Goal: Communication & Community: Ask a question

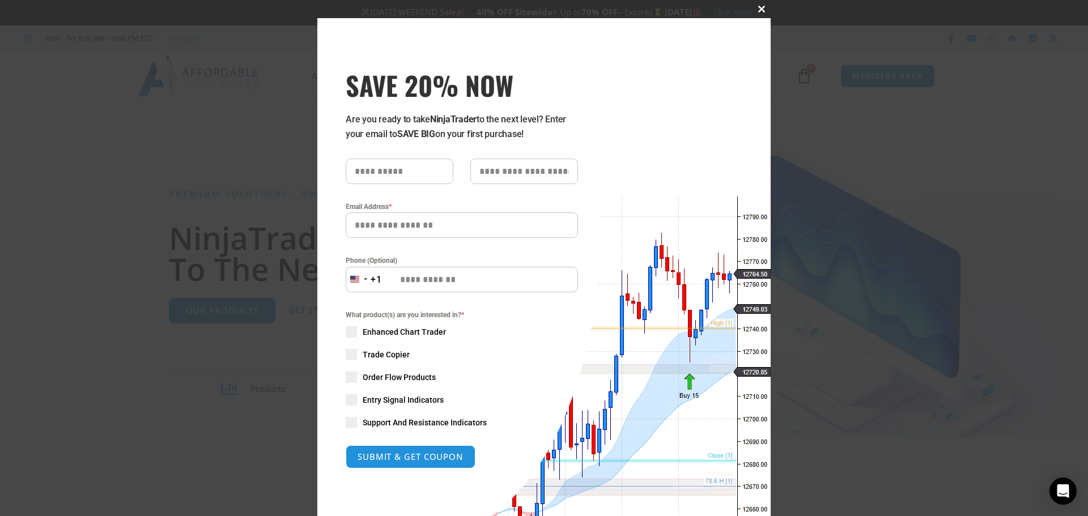
click at [756, 3] on button "Close this module" at bounding box center [761, 9] width 18 height 18
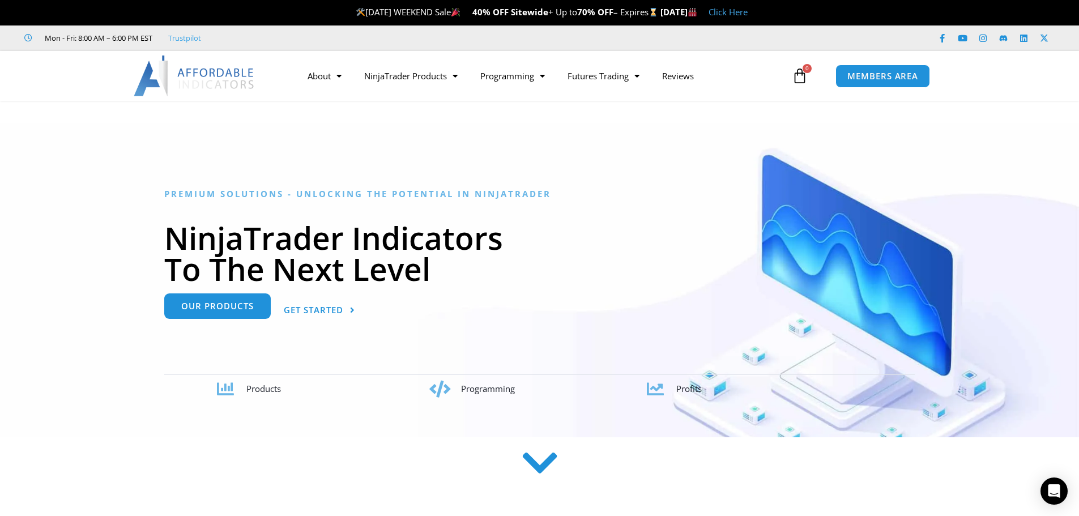
click at [222, 317] on link "Our Products" at bounding box center [217, 305] width 107 height 25
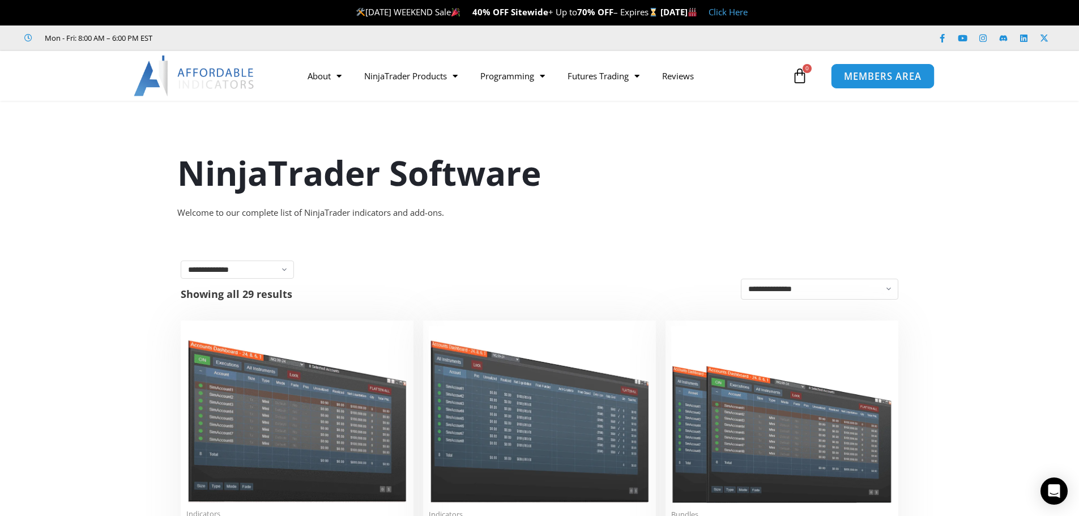
click at [891, 79] on span "MEMBERS AREA" at bounding box center [883, 76] width 78 height 10
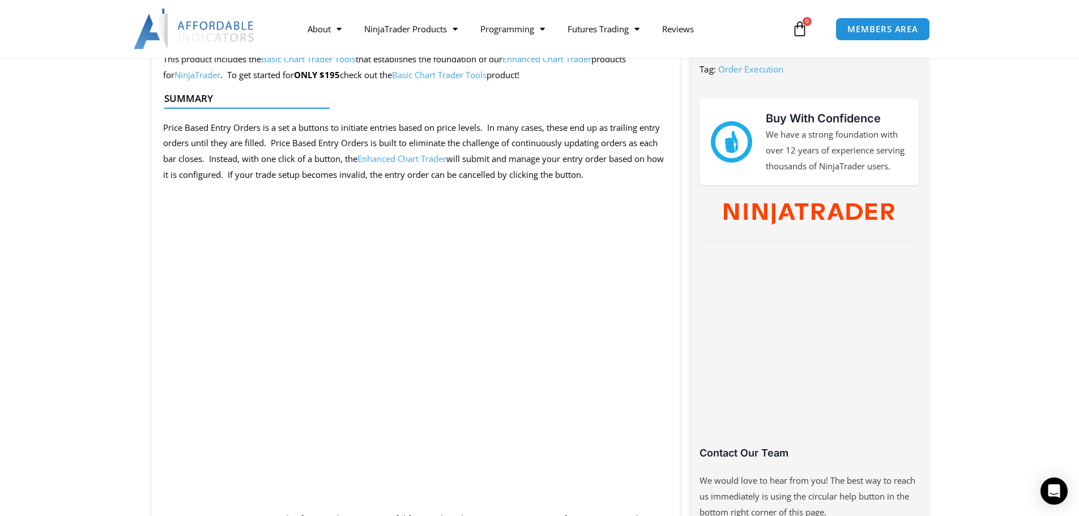
scroll to position [510, 0]
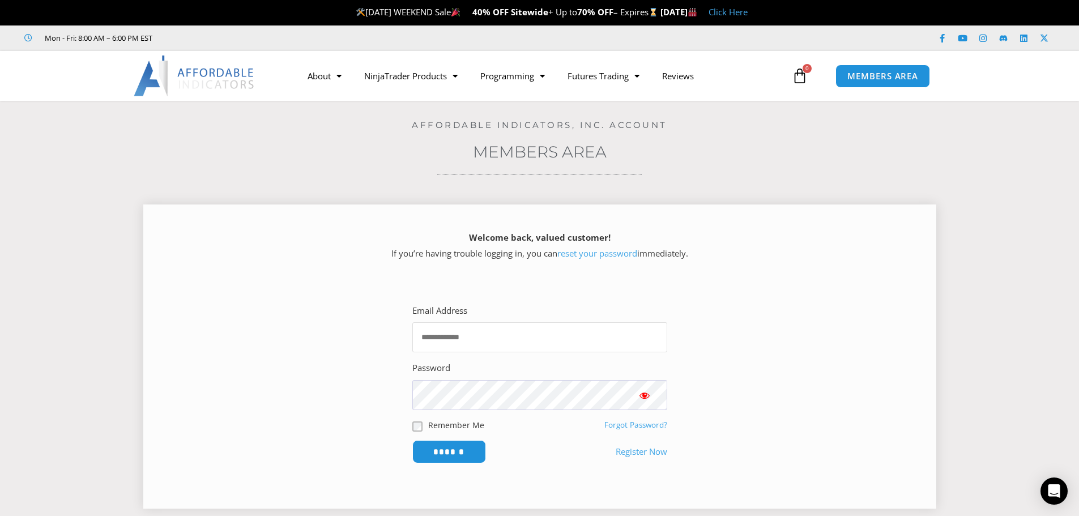
click at [494, 337] on input "Email Address" at bounding box center [539, 337] width 255 height 30
click at [394, 254] on p "Welcome back, valued customer! If you’re having trouble logging in, you can res…" at bounding box center [539, 246] width 753 height 32
click at [491, 335] on input "Email Address" at bounding box center [539, 337] width 255 height 30
click at [504, 343] on input "Email Address" at bounding box center [539, 337] width 255 height 30
paste input "**********"
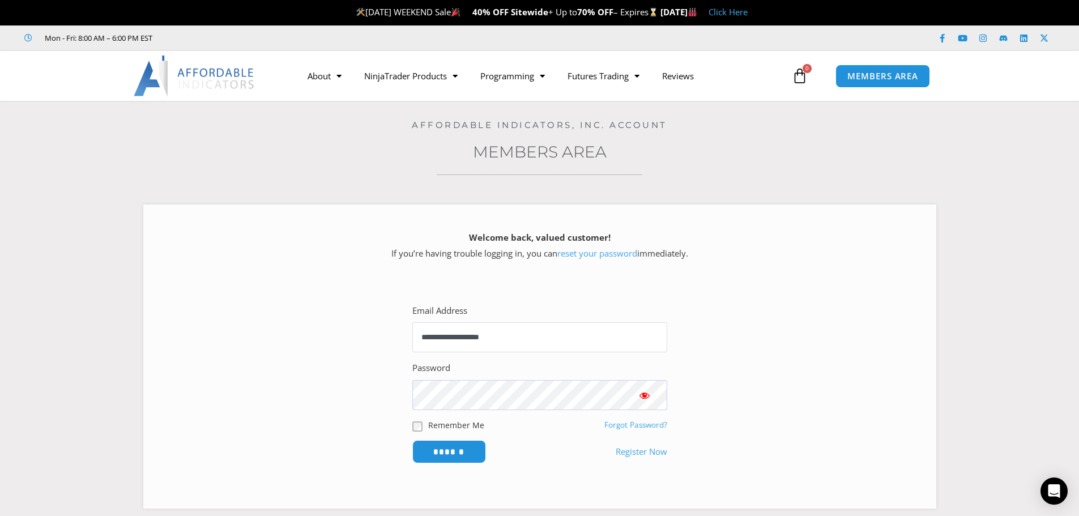
type input "**********"
click at [444, 450] on input "******" at bounding box center [449, 452] width 78 height 24
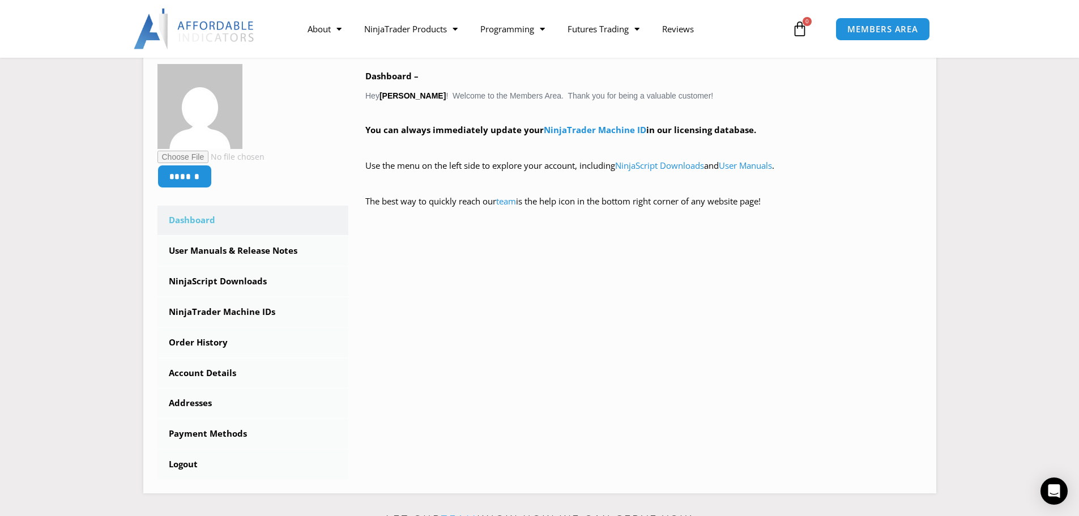
scroll to position [57, 0]
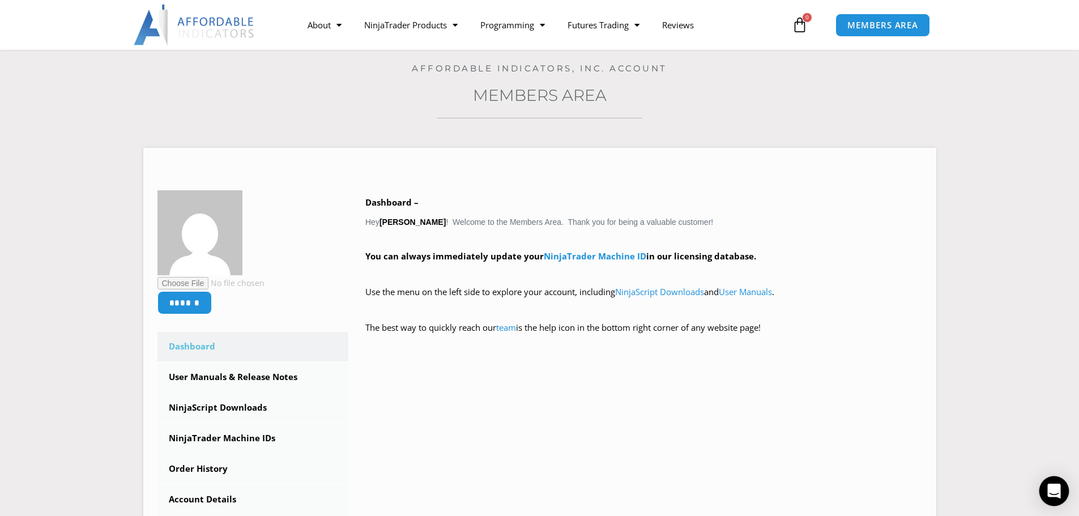
click at [1057, 490] on icon "Open Intercom Messenger" at bounding box center [1054, 491] width 13 height 15
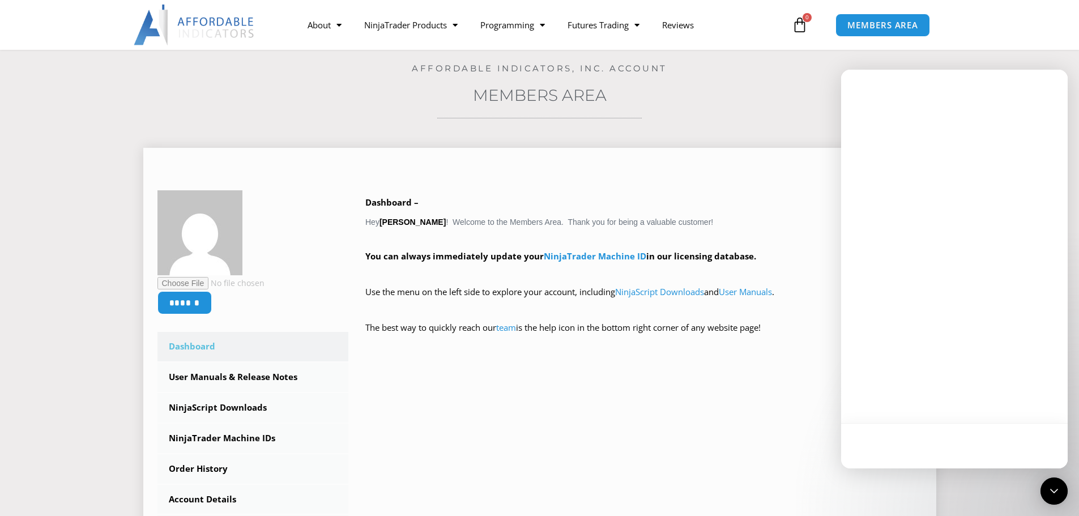
scroll to position [0, 0]
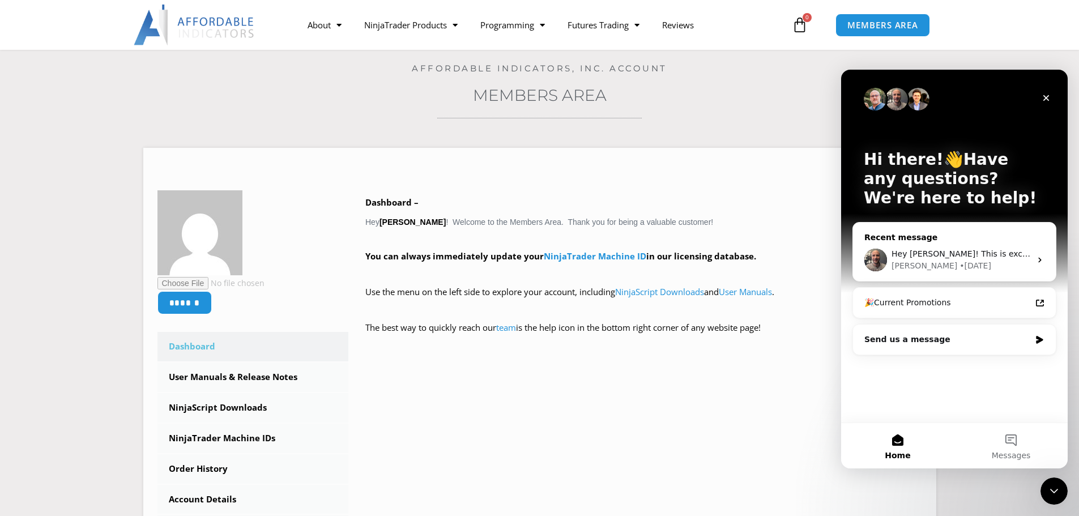
click at [1039, 261] on icon "Intercom messenger" at bounding box center [1040, 260] width 9 height 9
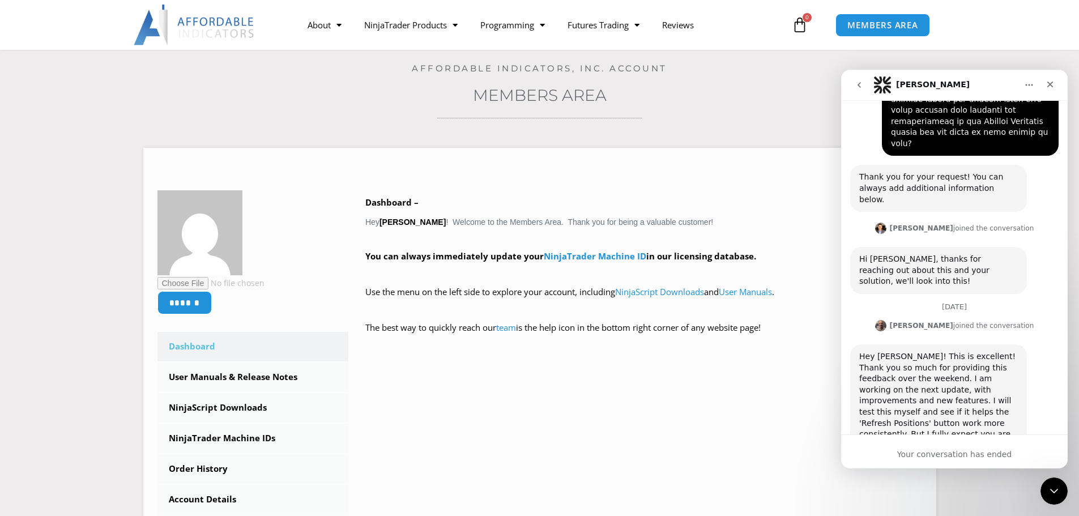
scroll to position [795, 0]
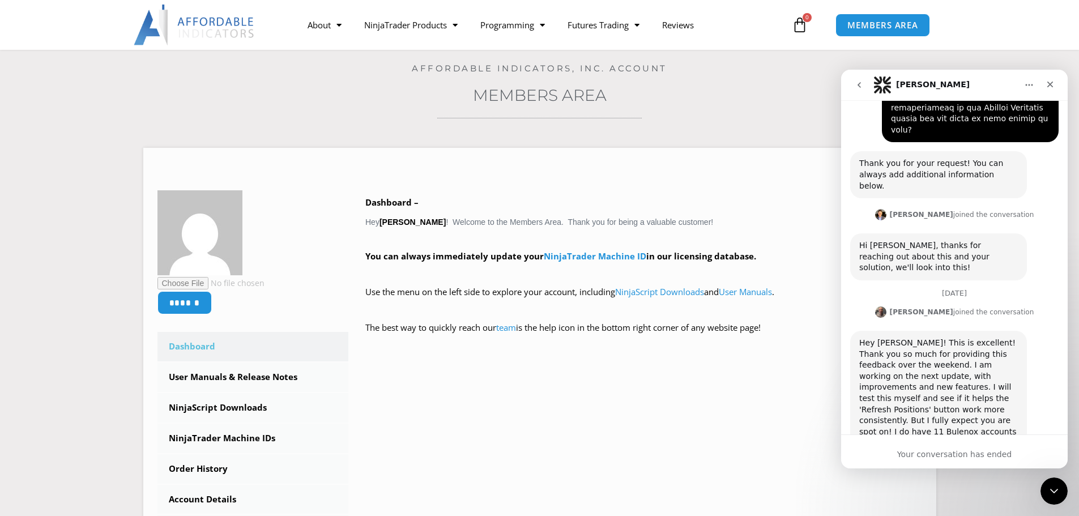
click at [854, 84] on button "go back" at bounding box center [860, 85] width 22 height 22
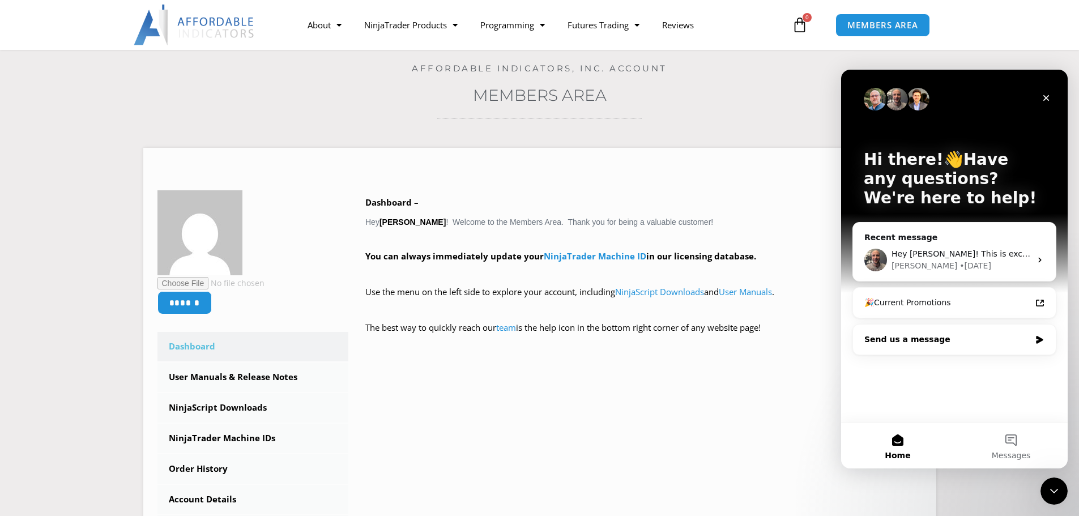
click at [930, 343] on div "Send us a message" at bounding box center [948, 340] width 166 height 12
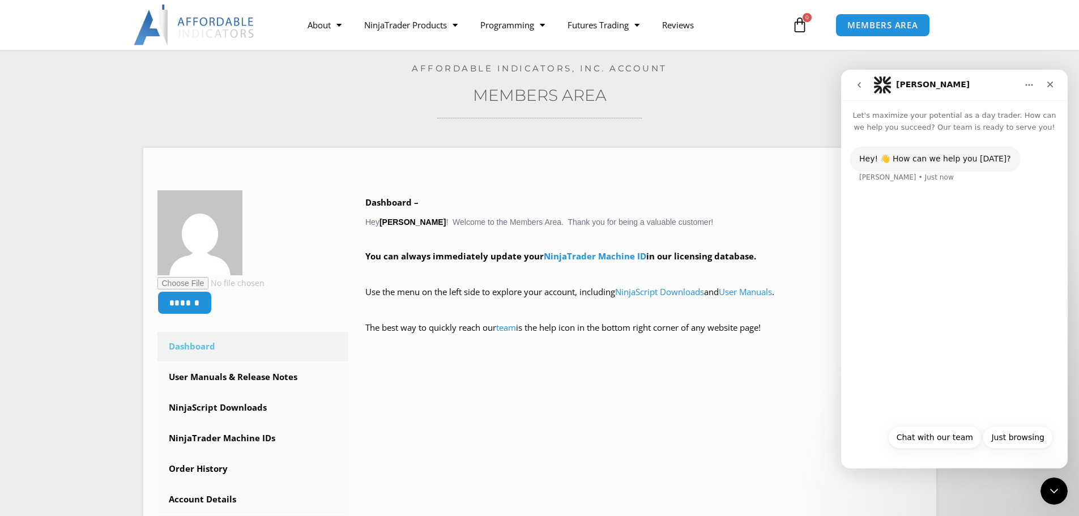
click at [930, 289] on div "Hey! 👋 How can we help you today? Solomon • Just now" at bounding box center [954, 276] width 227 height 286
click at [1023, 438] on button "Just browsing" at bounding box center [1018, 437] width 70 height 23
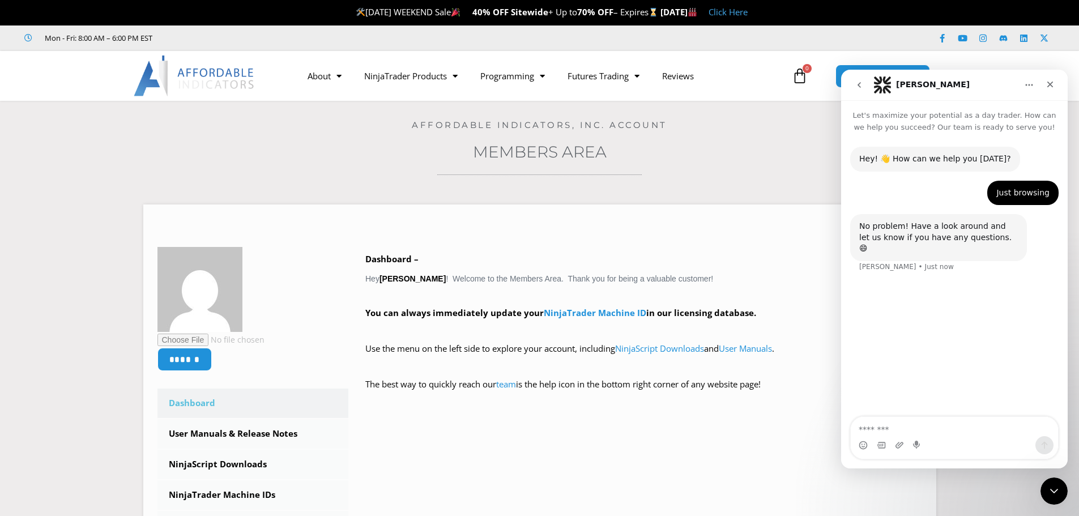
click at [939, 433] on textarea "Message…" at bounding box center [954, 426] width 207 height 19
type textarea "*"
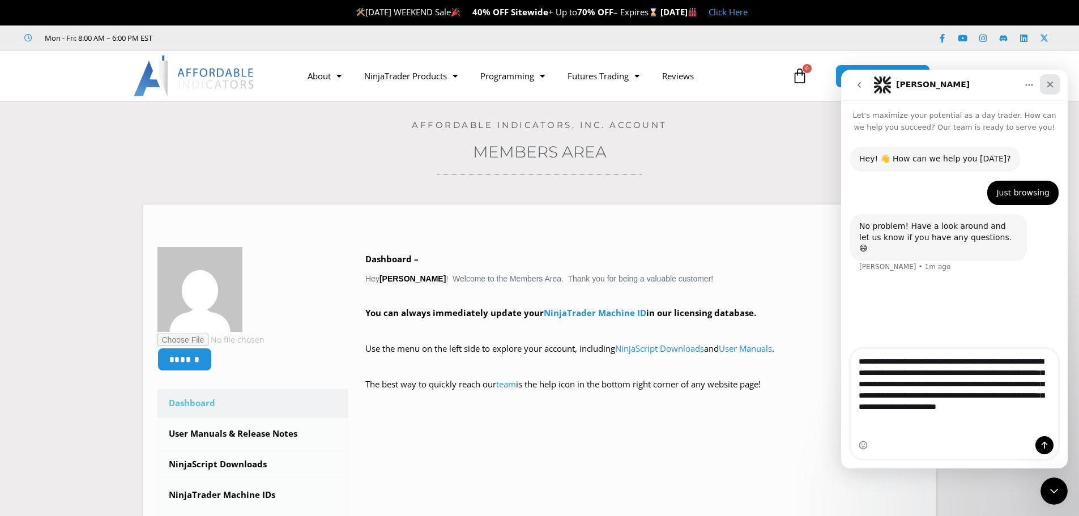
type textarea "**********"
click at [1050, 84] on icon "Close" at bounding box center [1051, 85] width 6 height 6
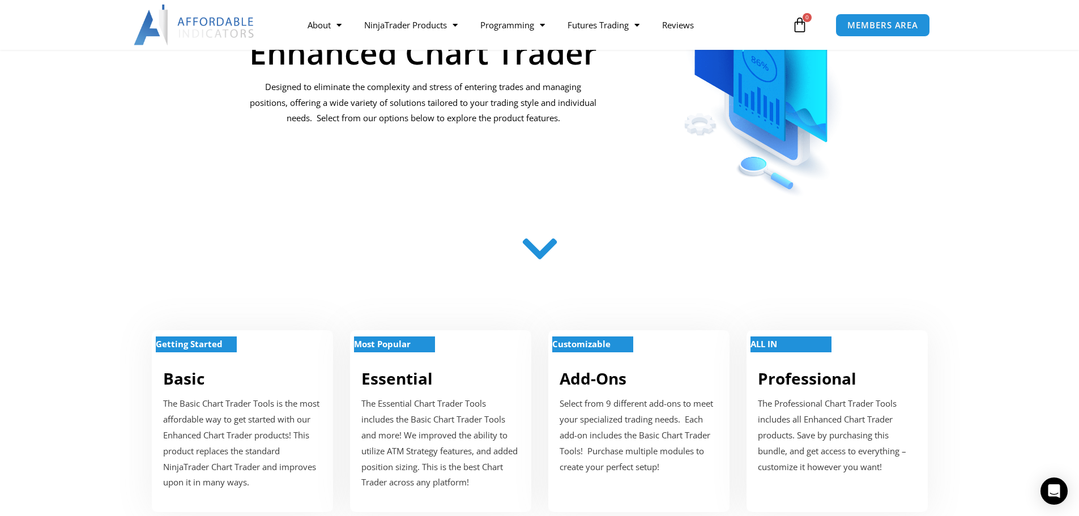
scroll to position [113, 0]
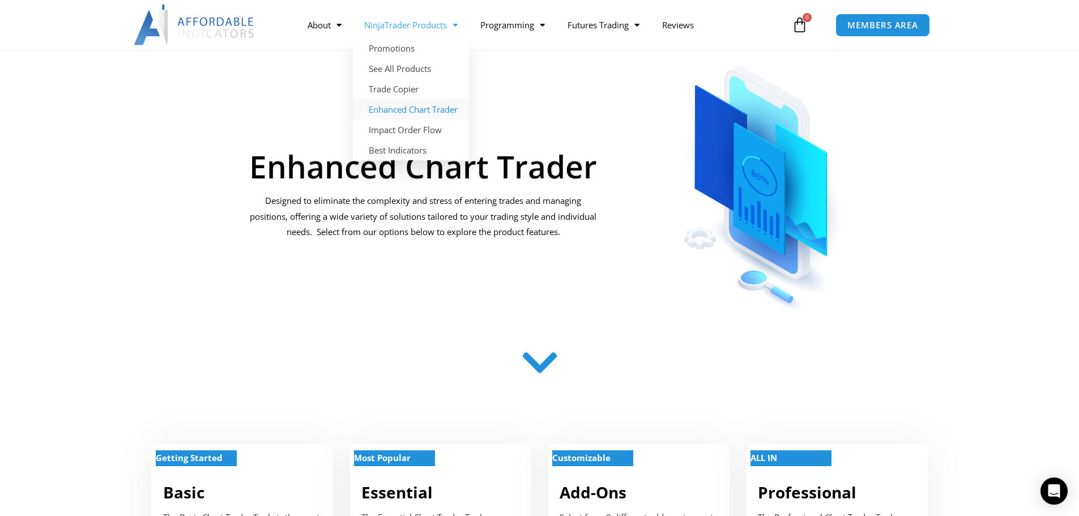
click at [450, 25] on span "Menu" at bounding box center [452, 25] width 11 height 20
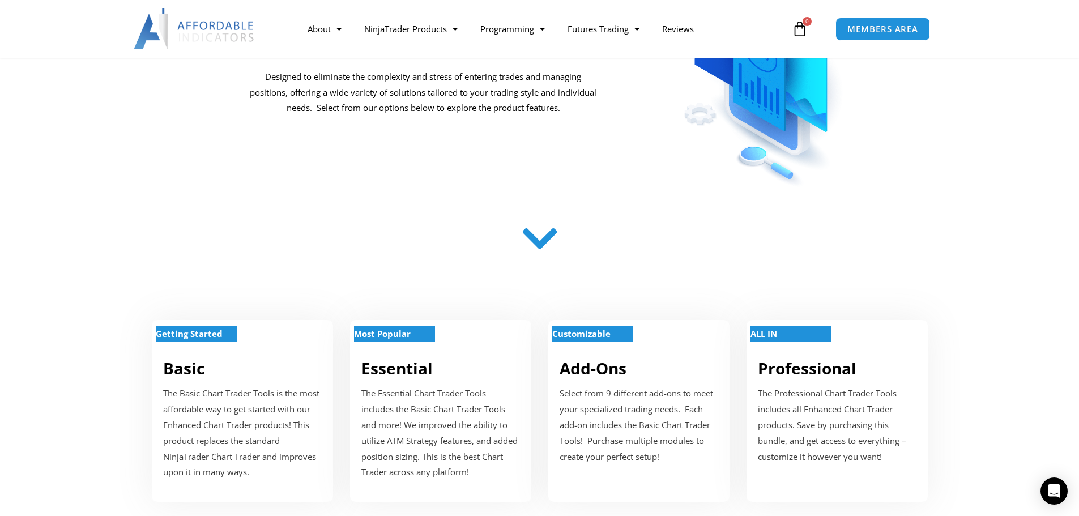
scroll to position [340, 0]
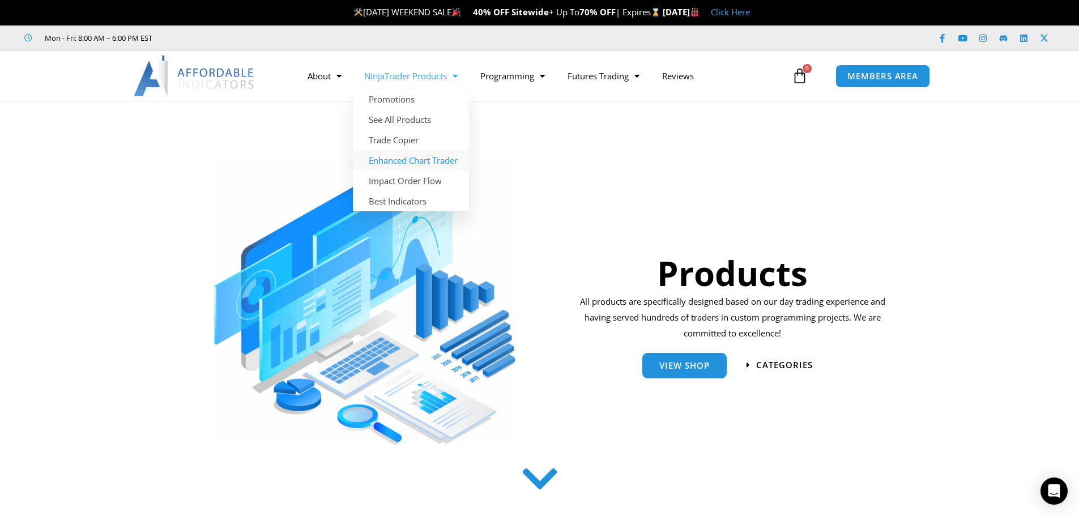
click at [414, 163] on link "Enhanced Chart Trader" at bounding box center [411, 160] width 116 height 20
